Goal: Information Seeking & Learning: Learn about a topic

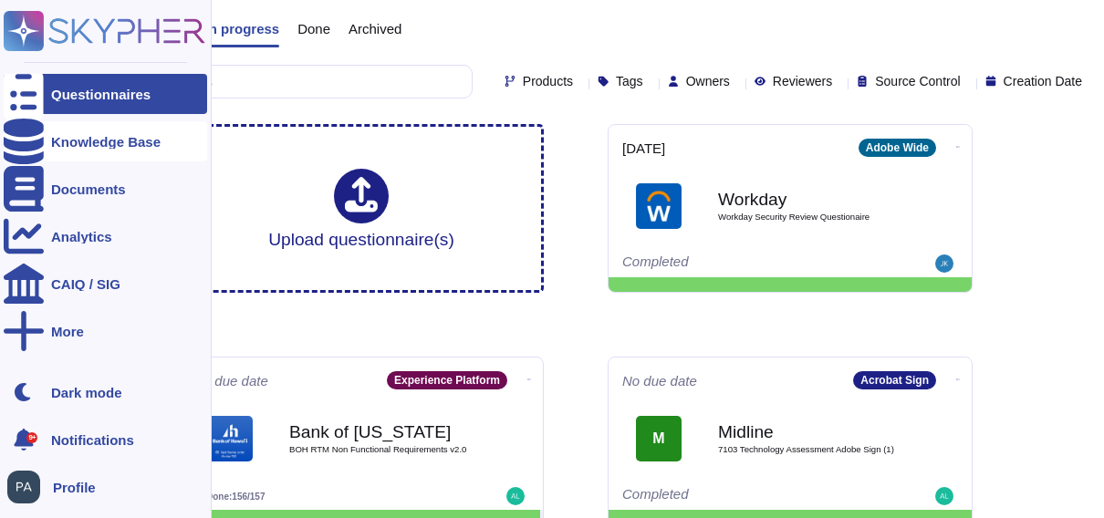
click at [49, 141] on div "Knowledge Base" at bounding box center [106, 141] width 204 height 40
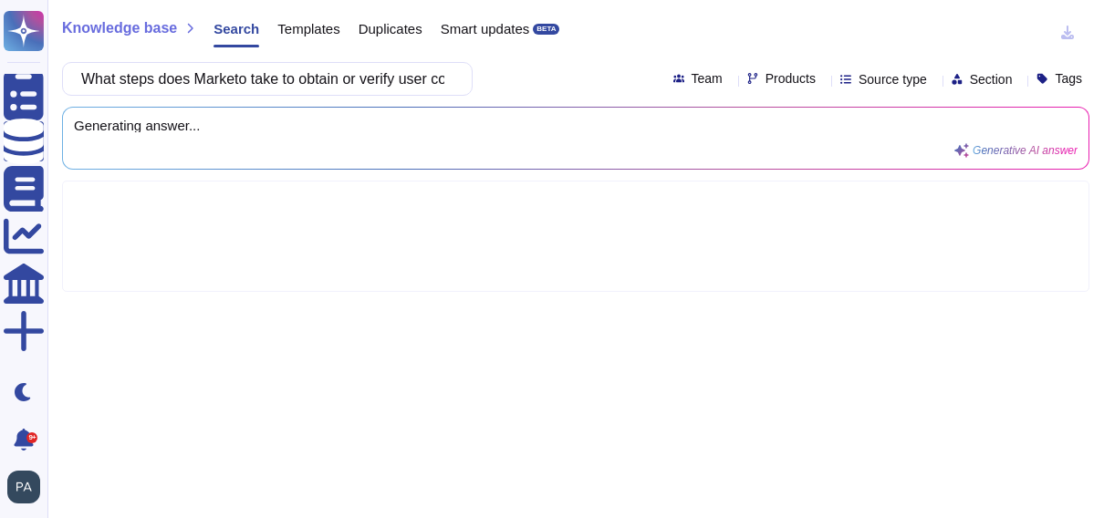
click at [823, 80] on icon at bounding box center [823, 80] width 0 height 0
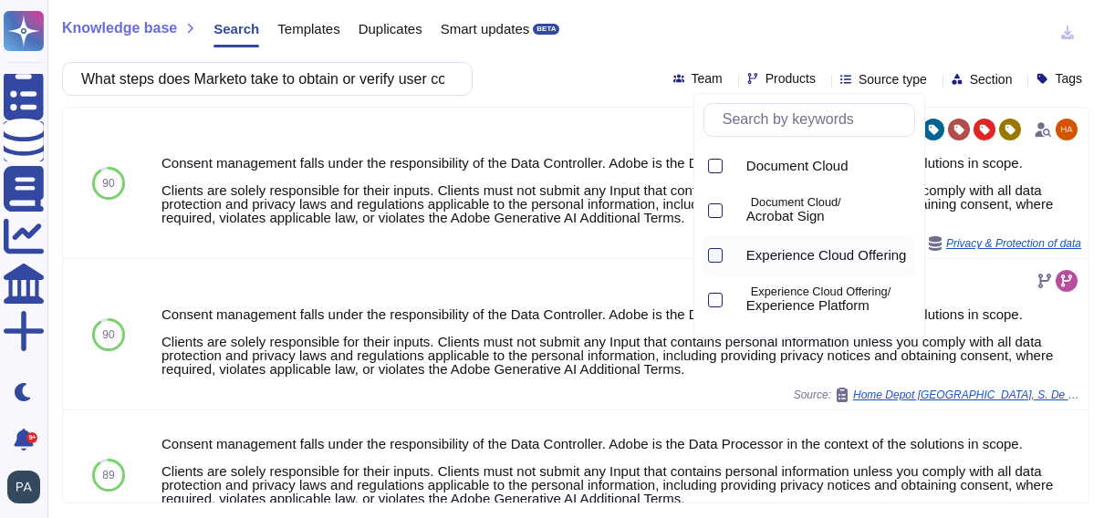
click at [793, 252] on span "Experience Cloud Offering" at bounding box center [827, 255] width 161 height 16
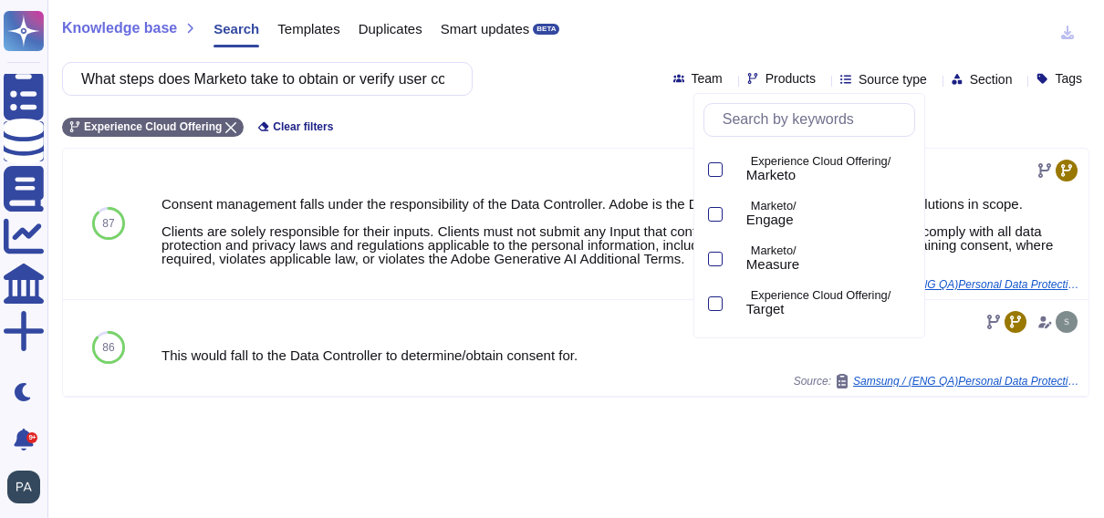
scroll to position [610, 0]
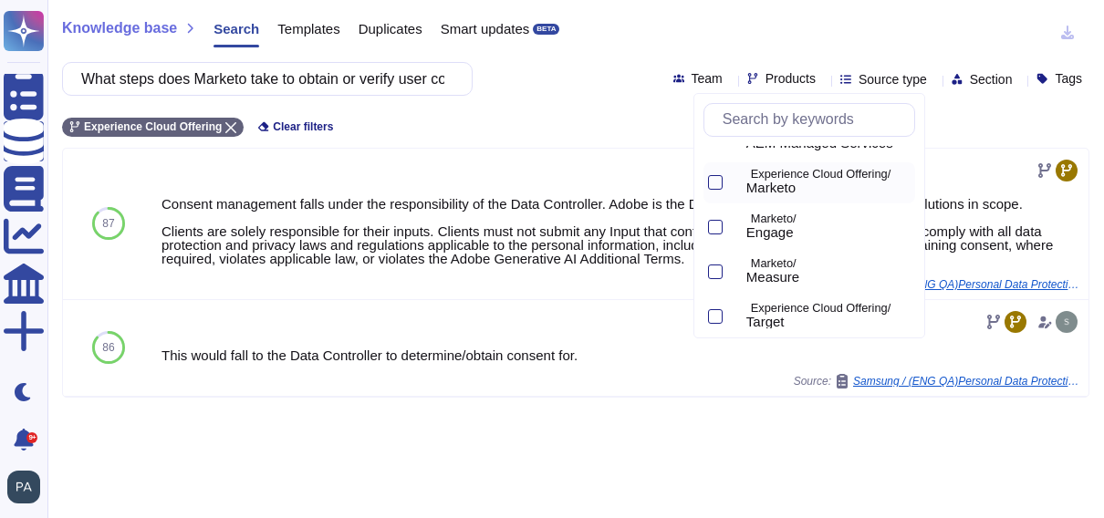
click at [791, 182] on span "Marketo" at bounding box center [771, 188] width 49 height 16
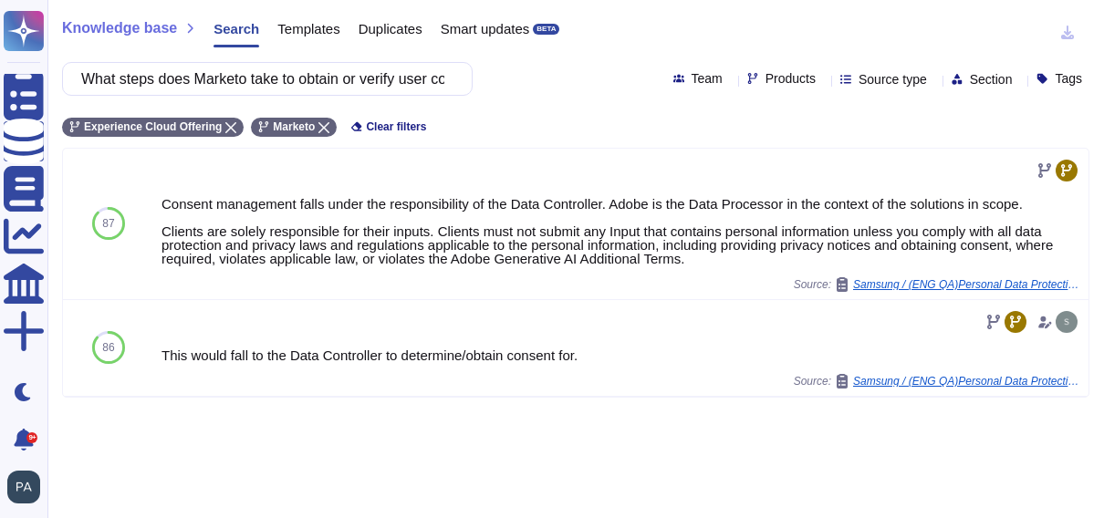
click at [935, 80] on icon at bounding box center [935, 80] width 0 height 0
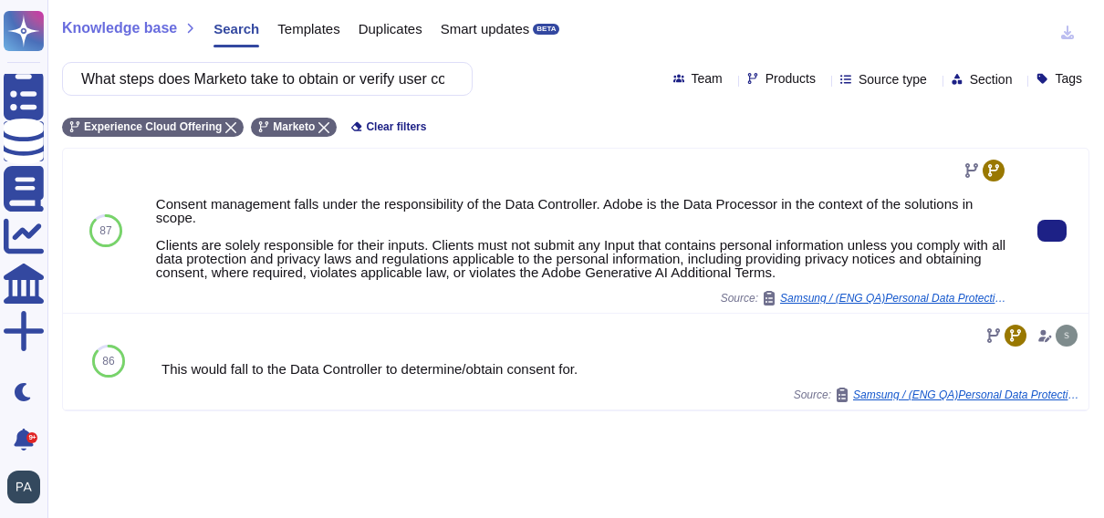
click at [157, 197] on div "Consent management falls under the responsibility of the Data Controller. Adobe…" at bounding box center [582, 238] width 852 height 82
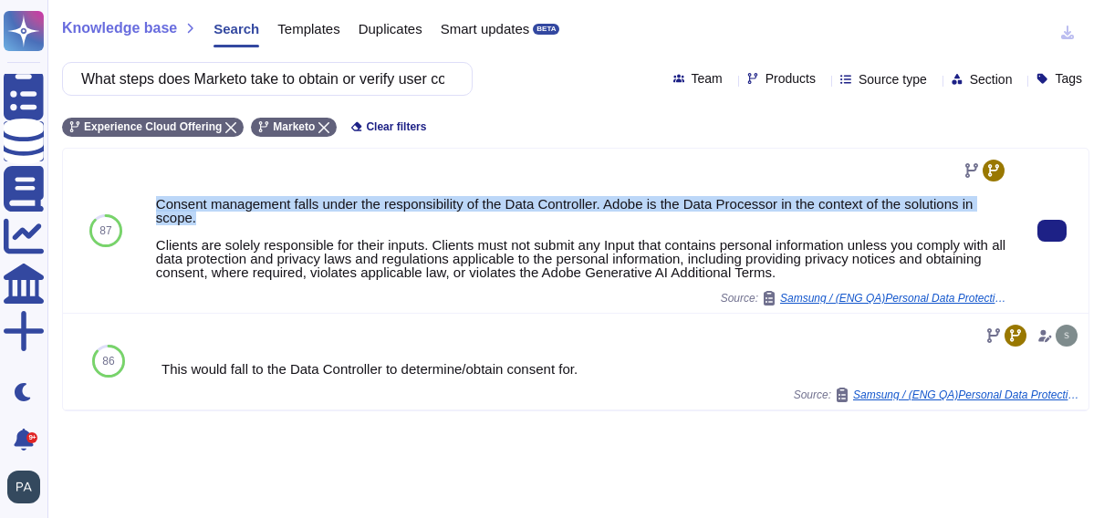
drag, startPoint x: 157, startPoint y: 197, endPoint x: 214, endPoint y: 215, distance: 59.5
click at [214, 215] on div "Consent management falls under the responsibility of the Data Controller. Adobe…" at bounding box center [582, 238] width 852 height 82
click at [191, 224] on div "Consent management falls under the responsibility of the Data Controller. Adobe…" at bounding box center [582, 238] width 852 height 82
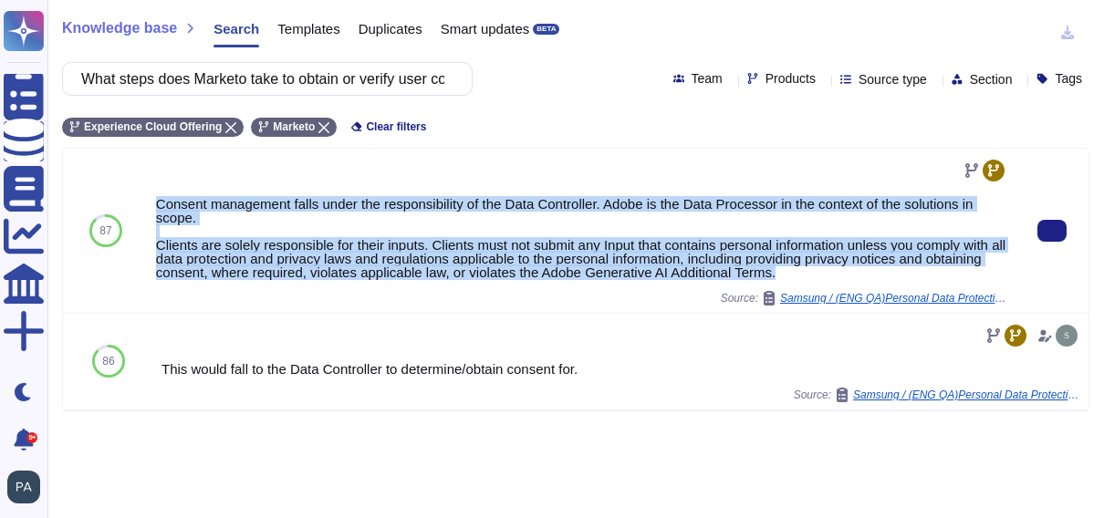
drag, startPoint x: 854, startPoint y: 276, endPoint x: 153, endPoint y: 204, distance: 704.5
click at [153, 204] on div "Consent management falls under the responsibility of the Data Controller. Adobe…" at bounding box center [582, 231] width 867 height 164
